Goal: Task Accomplishment & Management: Use online tool/utility

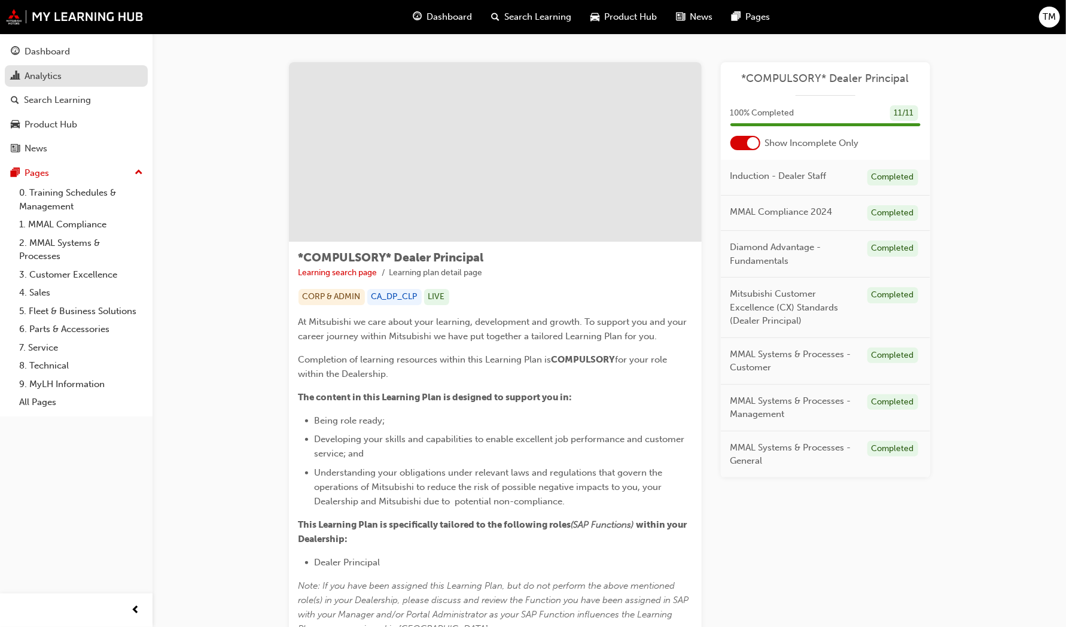
click at [30, 78] on div "Analytics" at bounding box center [43, 76] width 37 height 14
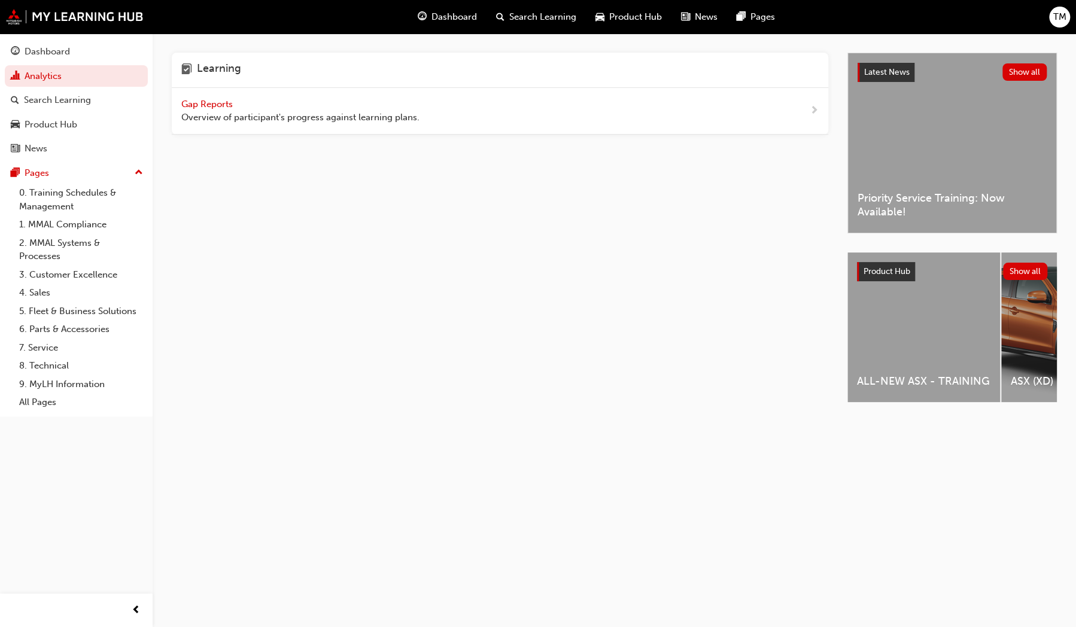
click at [208, 104] on span "Gap Reports" at bounding box center [208, 104] width 54 height 11
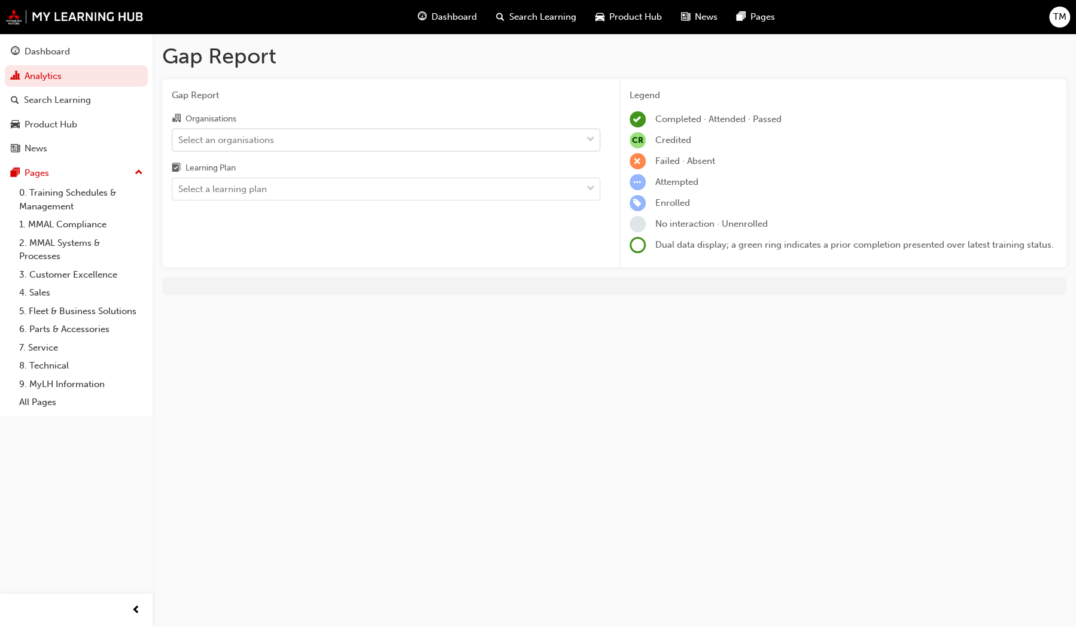
click at [251, 141] on div "Select an organisations" at bounding box center [226, 140] width 96 height 14
click at [179, 141] on input "Organisations Select an organisations" at bounding box center [178, 139] width 1 height 10
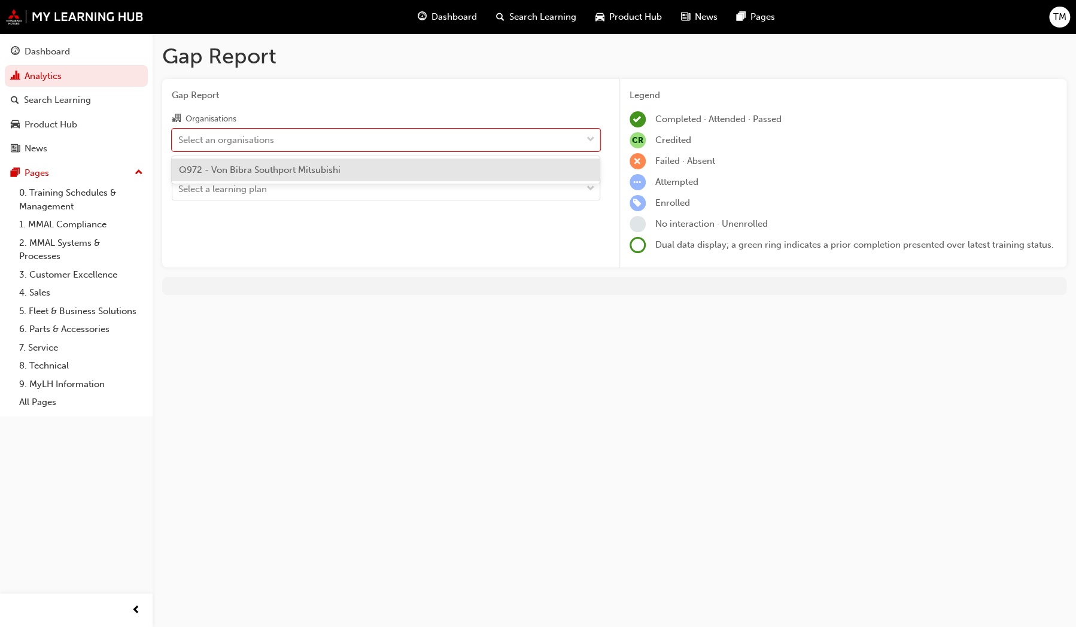
click at [247, 163] on div "Q972 - Von Bibra Southport Mitsubishi" at bounding box center [386, 170] width 428 height 23
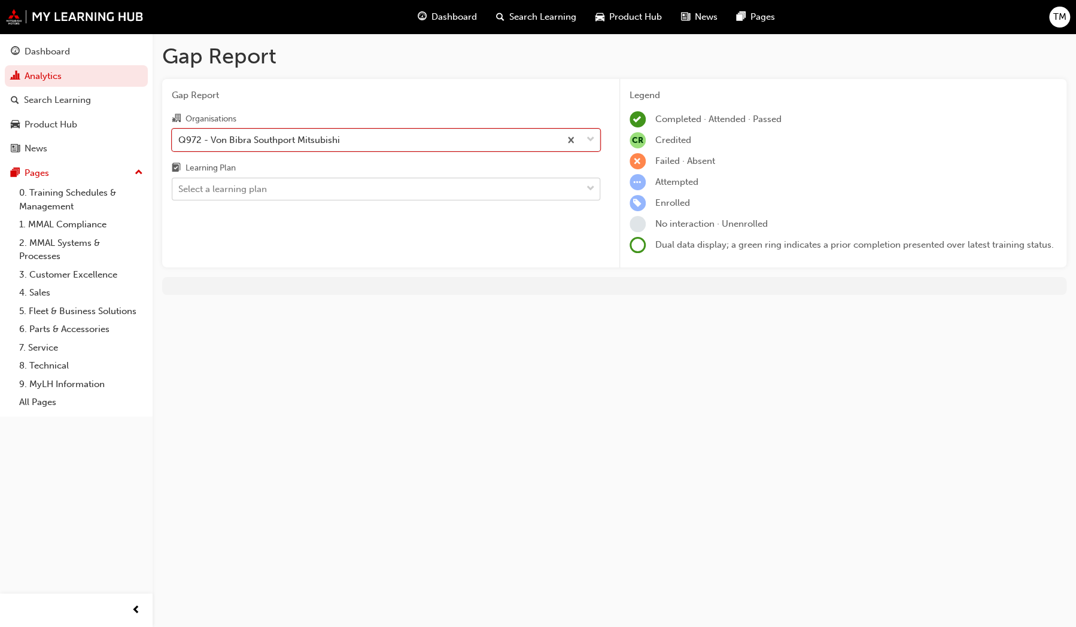
click at [244, 191] on div "Select a learning plan" at bounding box center [222, 189] width 89 height 14
click at [179, 191] on input "Learning Plan Select a learning plan" at bounding box center [178, 189] width 1 height 10
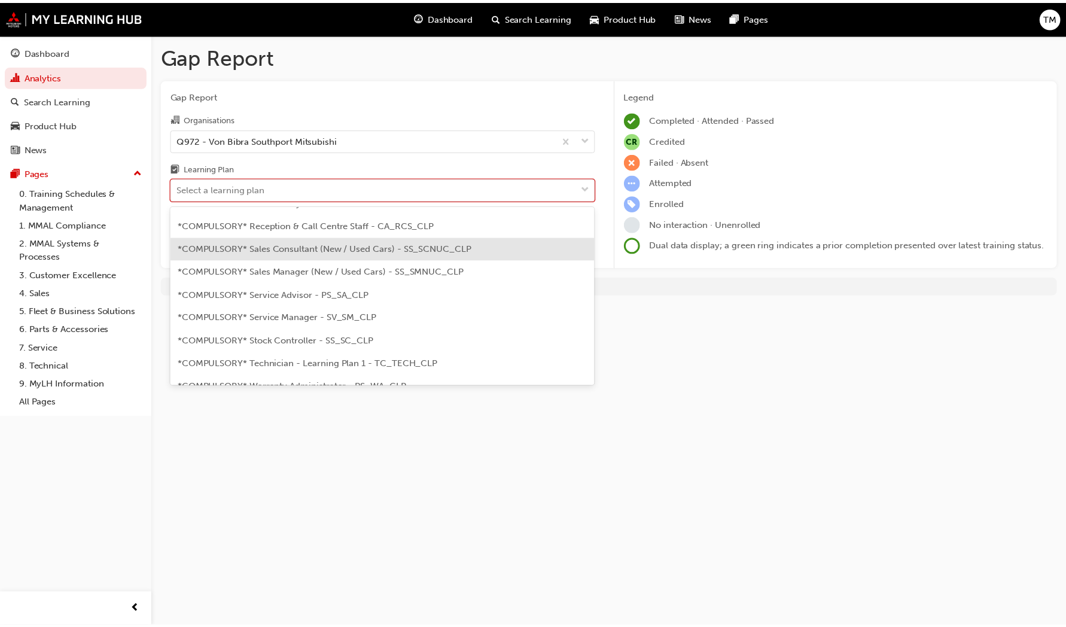
scroll to position [359, 0]
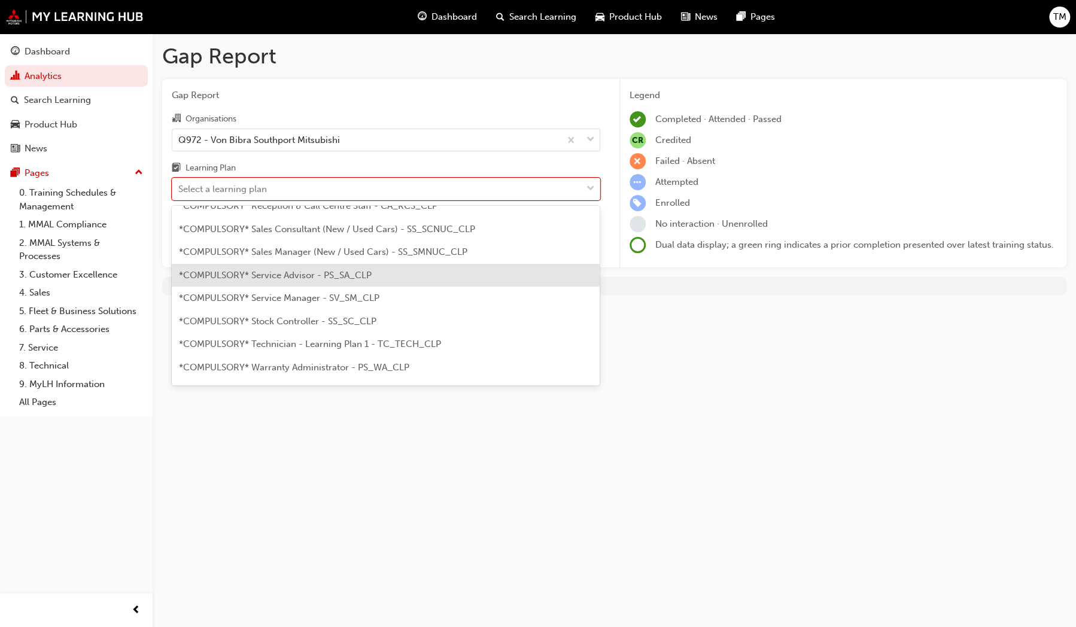
click at [304, 276] on span "*COMPULSORY* Service Advisor - PS_SA_CLP" at bounding box center [275, 275] width 193 height 11
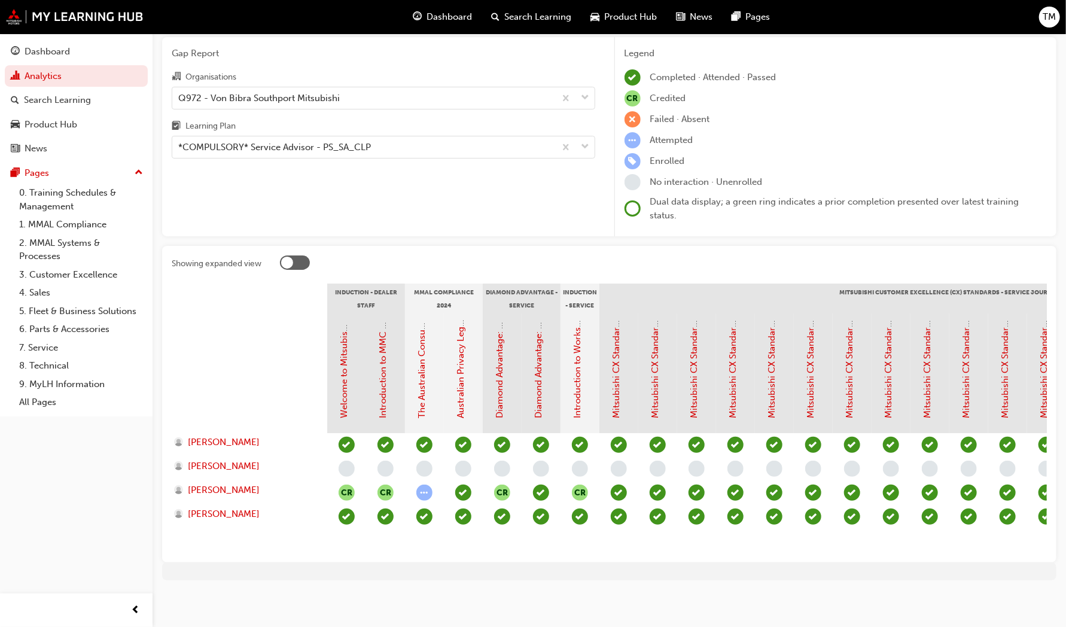
click at [189, 233] on div "Gap Report Gap Report Organisations Q972 - Von Bibra Southport Mitsubishi Learn…" at bounding box center [610, 296] width 914 height 608
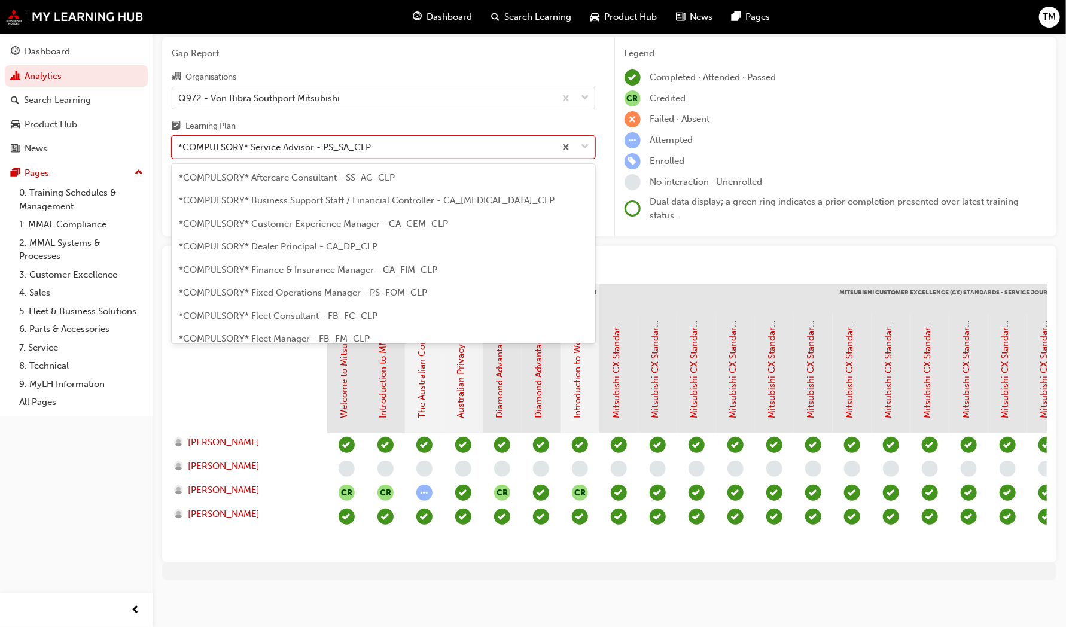
click at [316, 148] on div "*COMPULSORY* Service Advisor - PS_SA_CLP" at bounding box center [274, 148] width 193 height 14
click at [179, 148] on input "Learning Plan option *COMPULSORY* Service Advisor - PS_SA_CLP, selected. option…" at bounding box center [178, 147] width 1 height 10
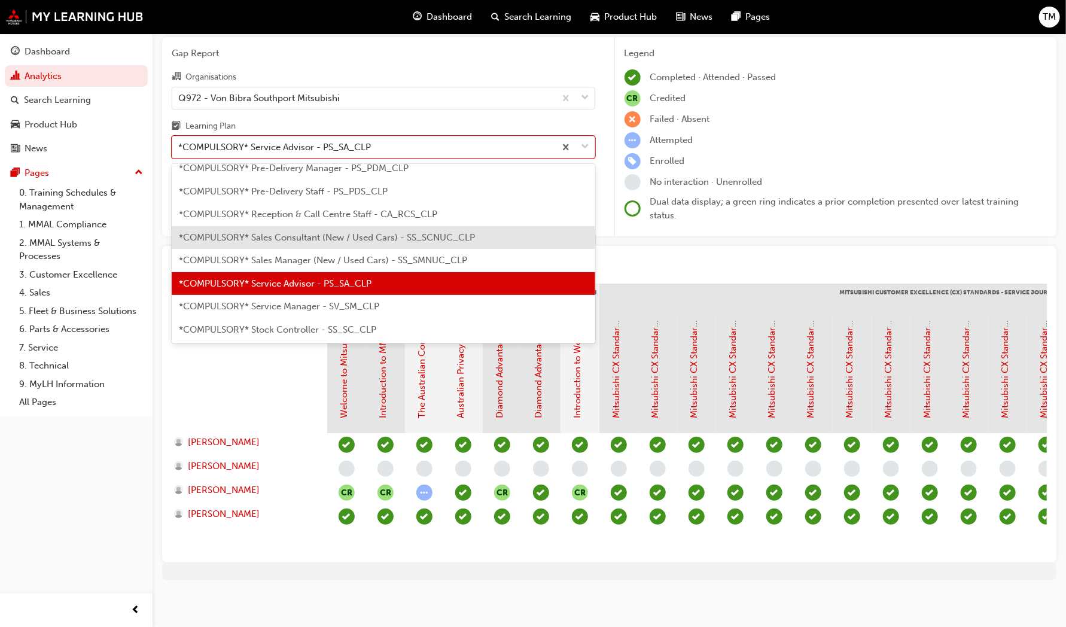
scroll to position [328, 0]
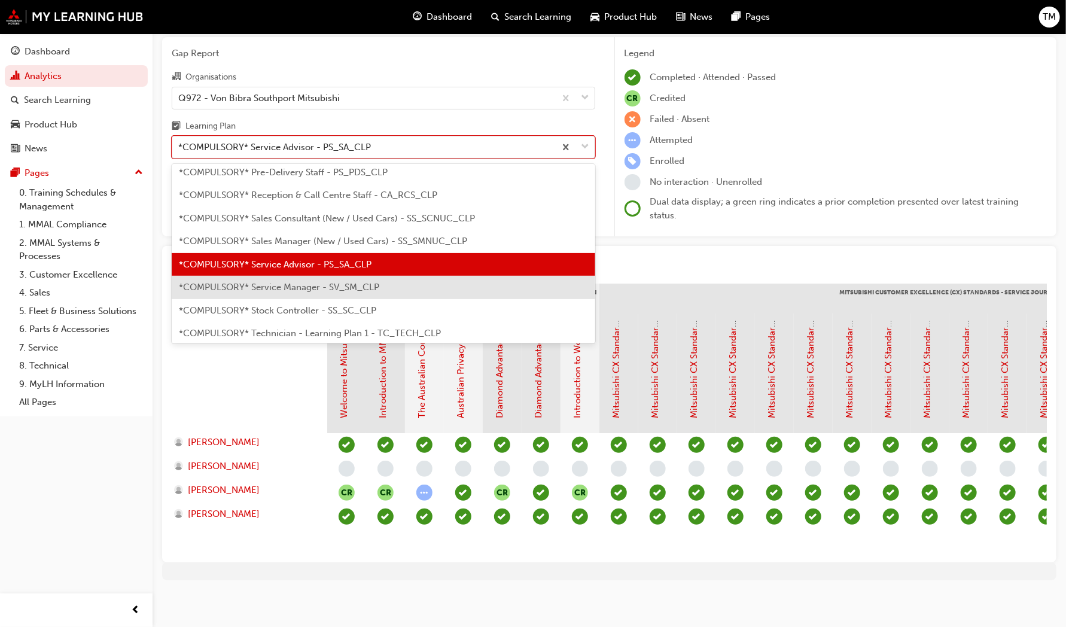
click at [300, 284] on span "*COMPULSORY* Service Manager - SV_SM_CLP" at bounding box center [279, 287] width 200 height 11
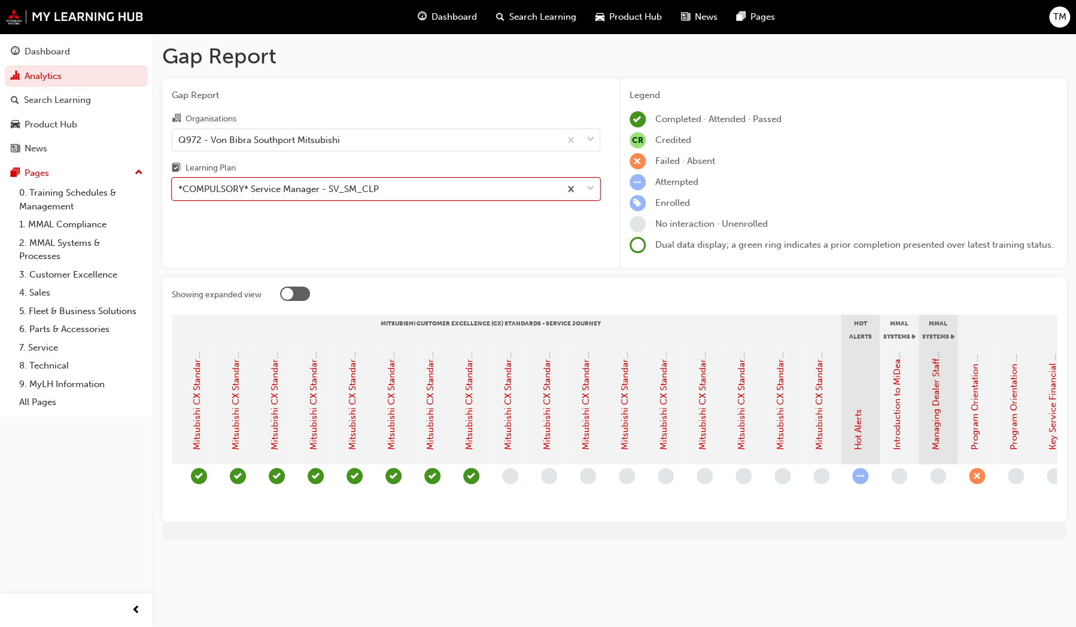
scroll to position [0, 459]
